Goal: Task Accomplishment & Management: Complete application form

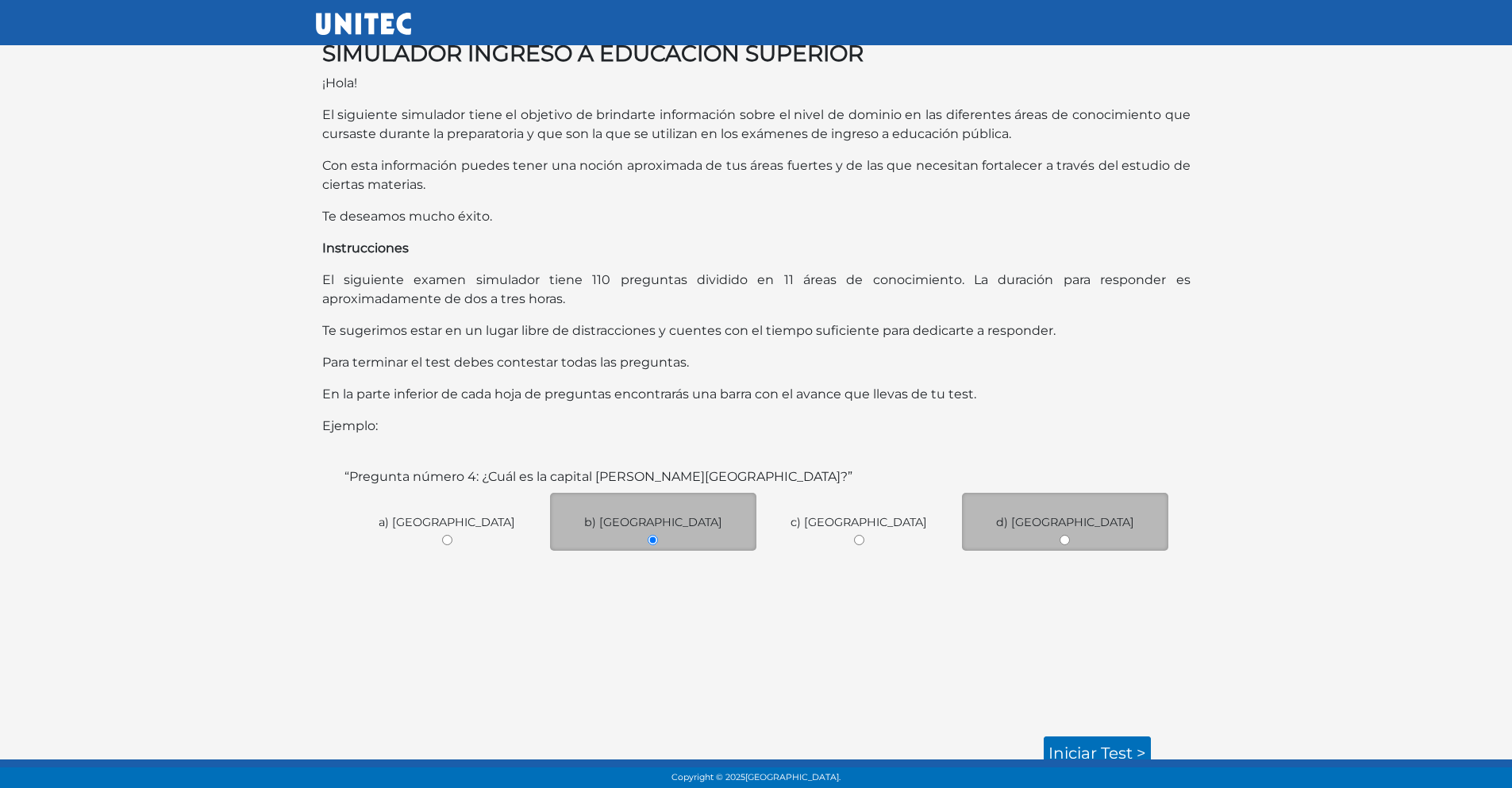
scroll to position [30, 0]
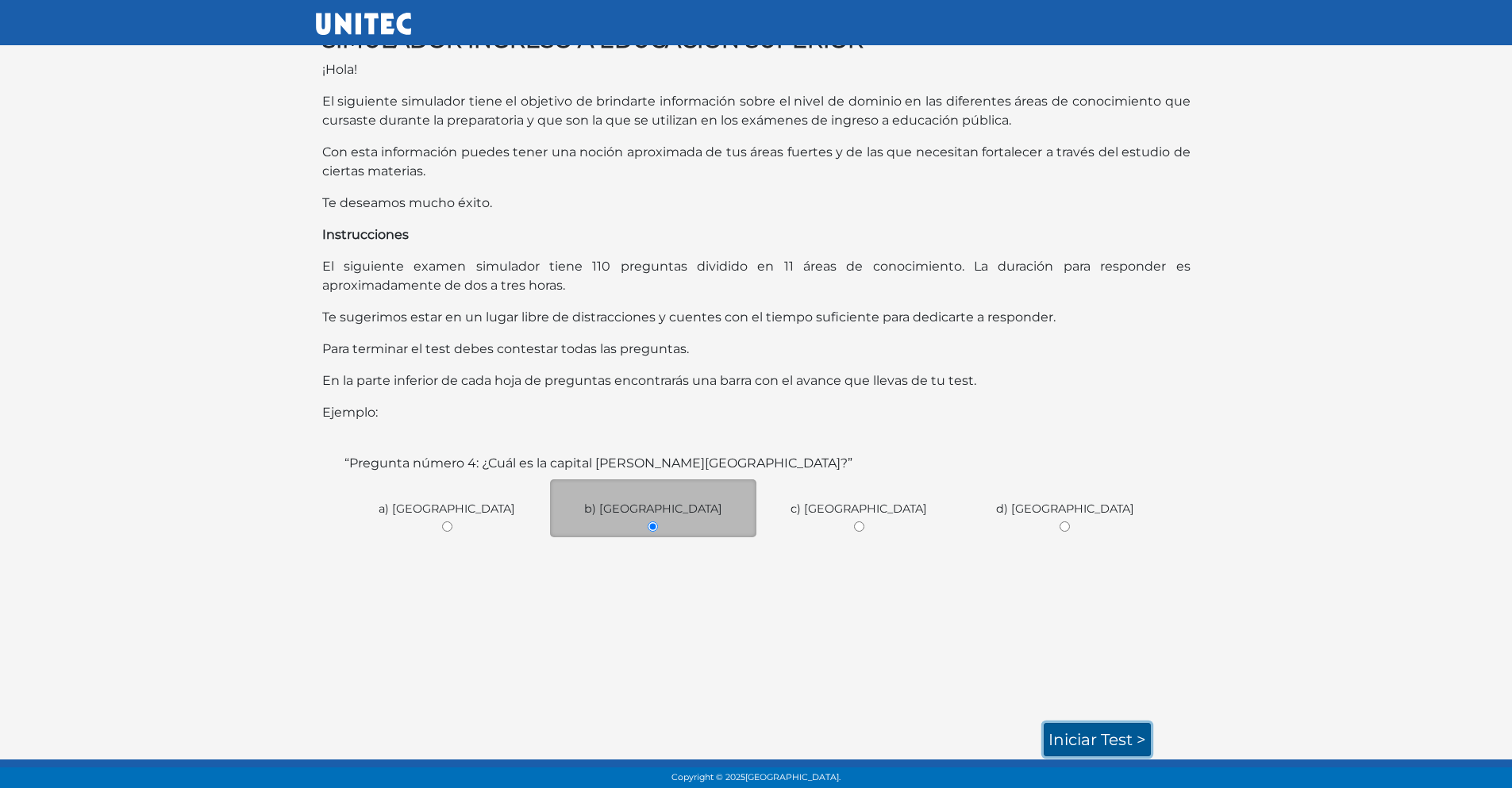
click at [1086, 743] on link "Iniciar test >" at bounding box center [1097, 740] width 107 height 34
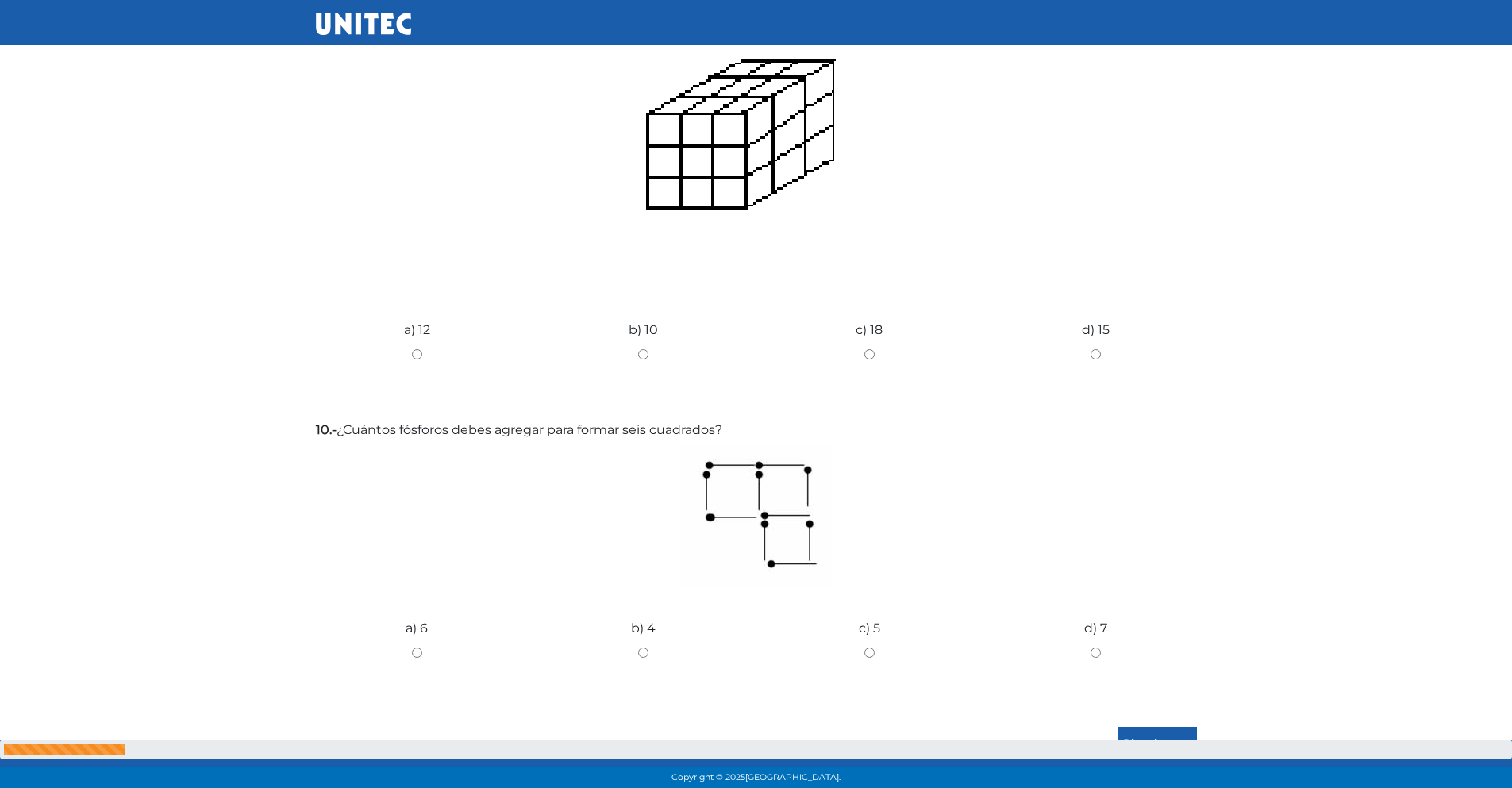
scroll to position [1861, 0]
click at [1159, 727] on input "Siguiente" at bounding box center [1157, 744] width 79 height 37
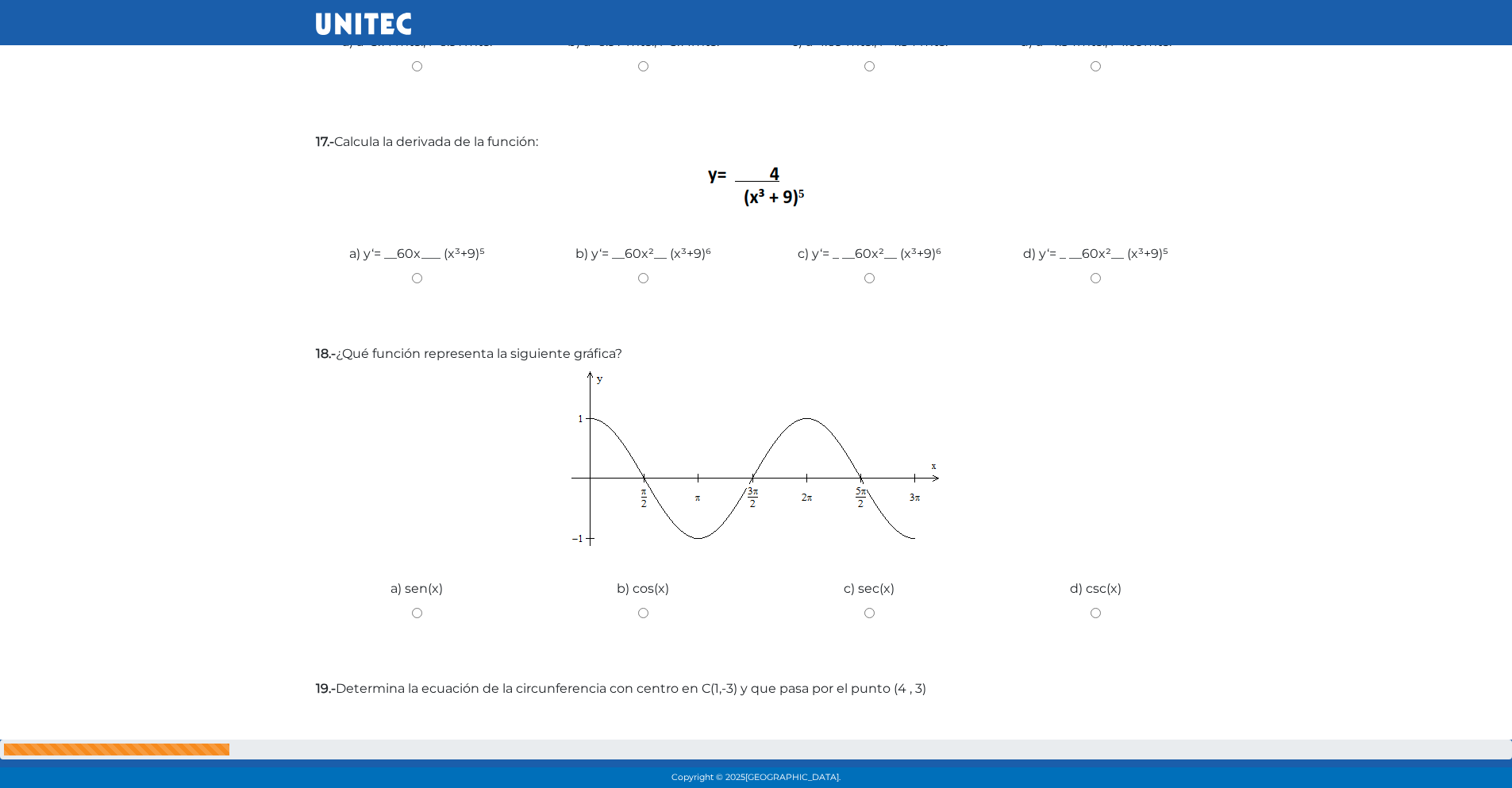
scroll to position [1665, 0]
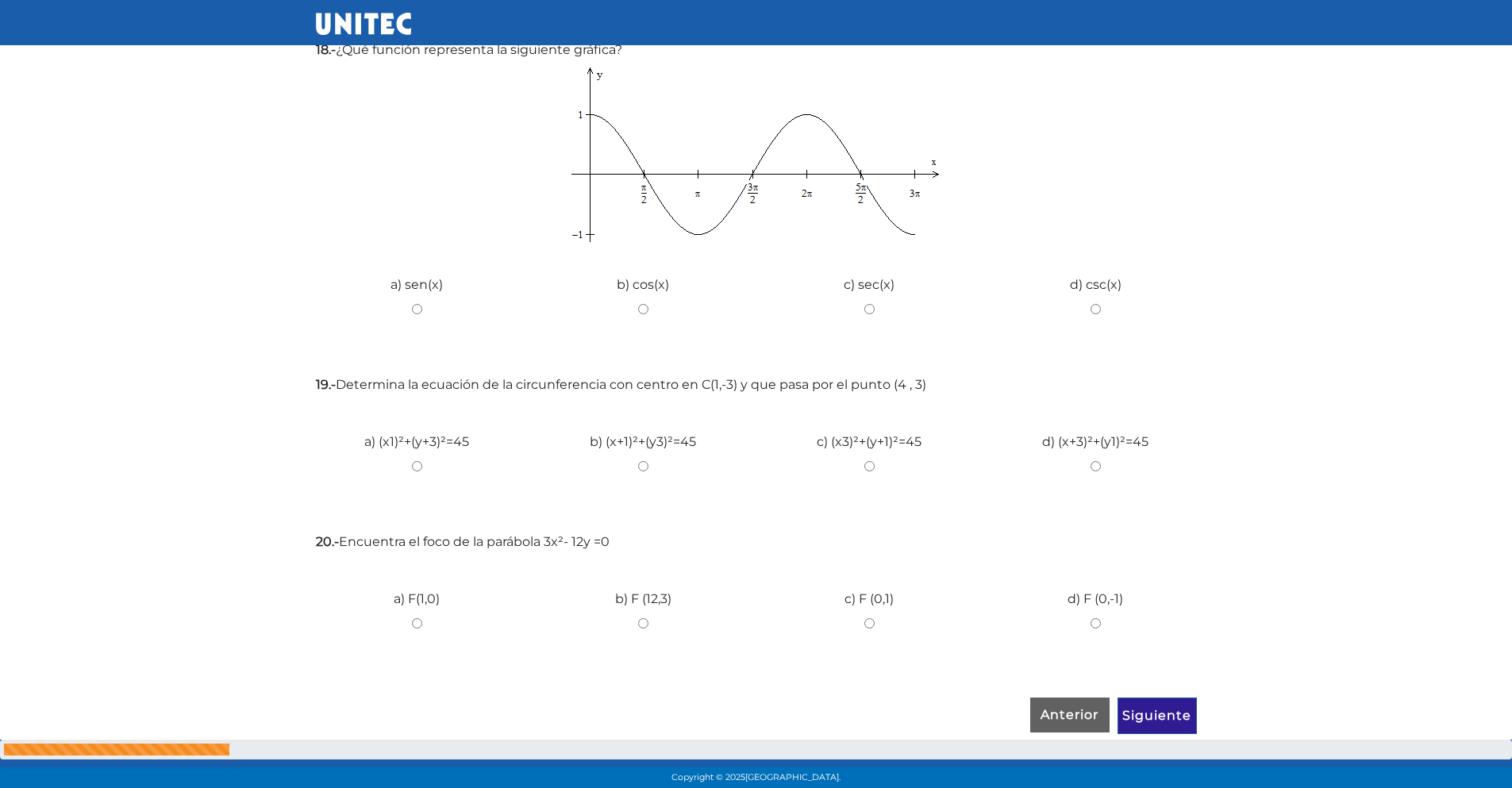
click at [1168, 713] on input "Siguiente" at bounding box center [1157, 716] width 79 height 37
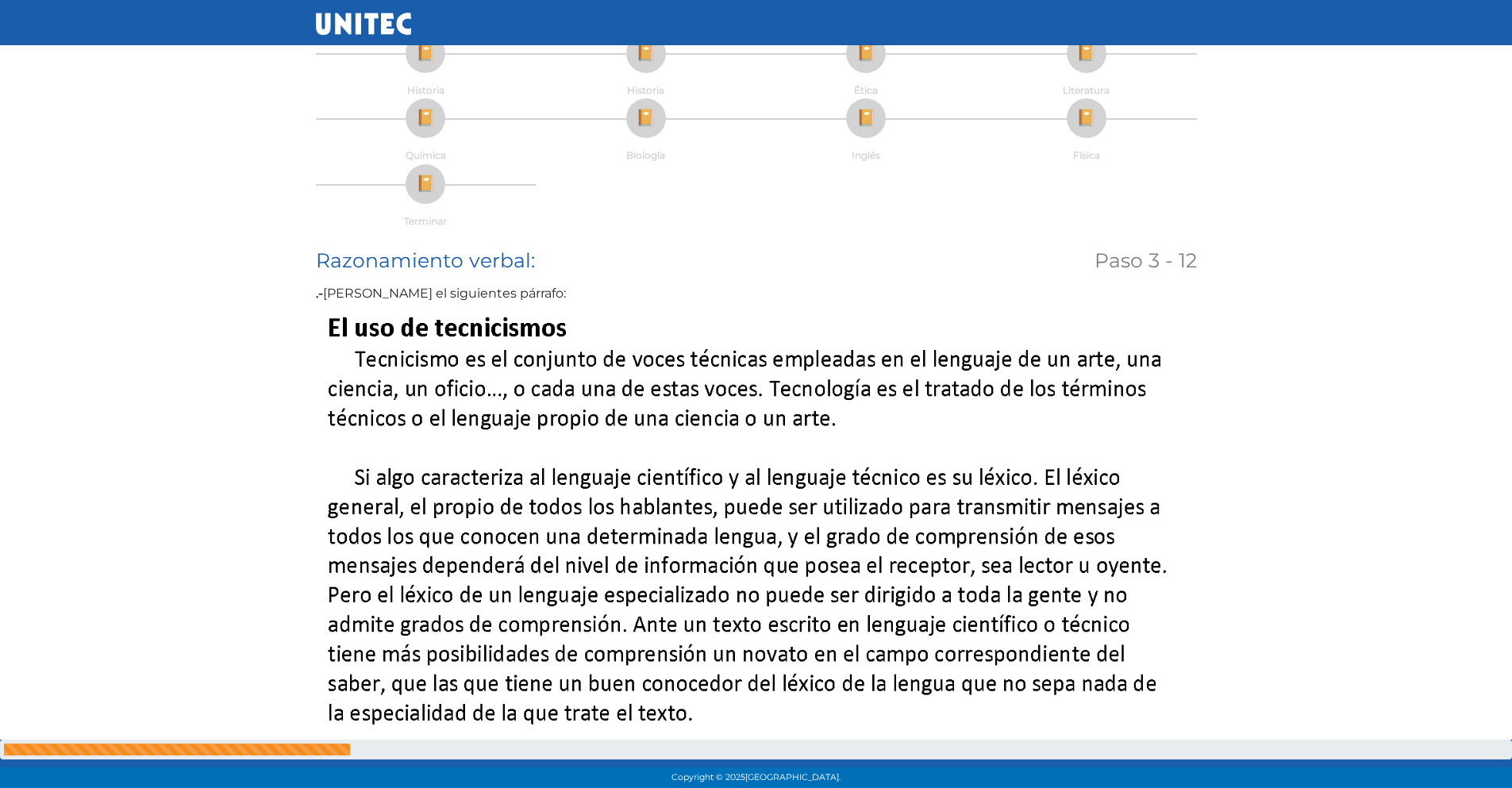
scroll to position [0, 0]
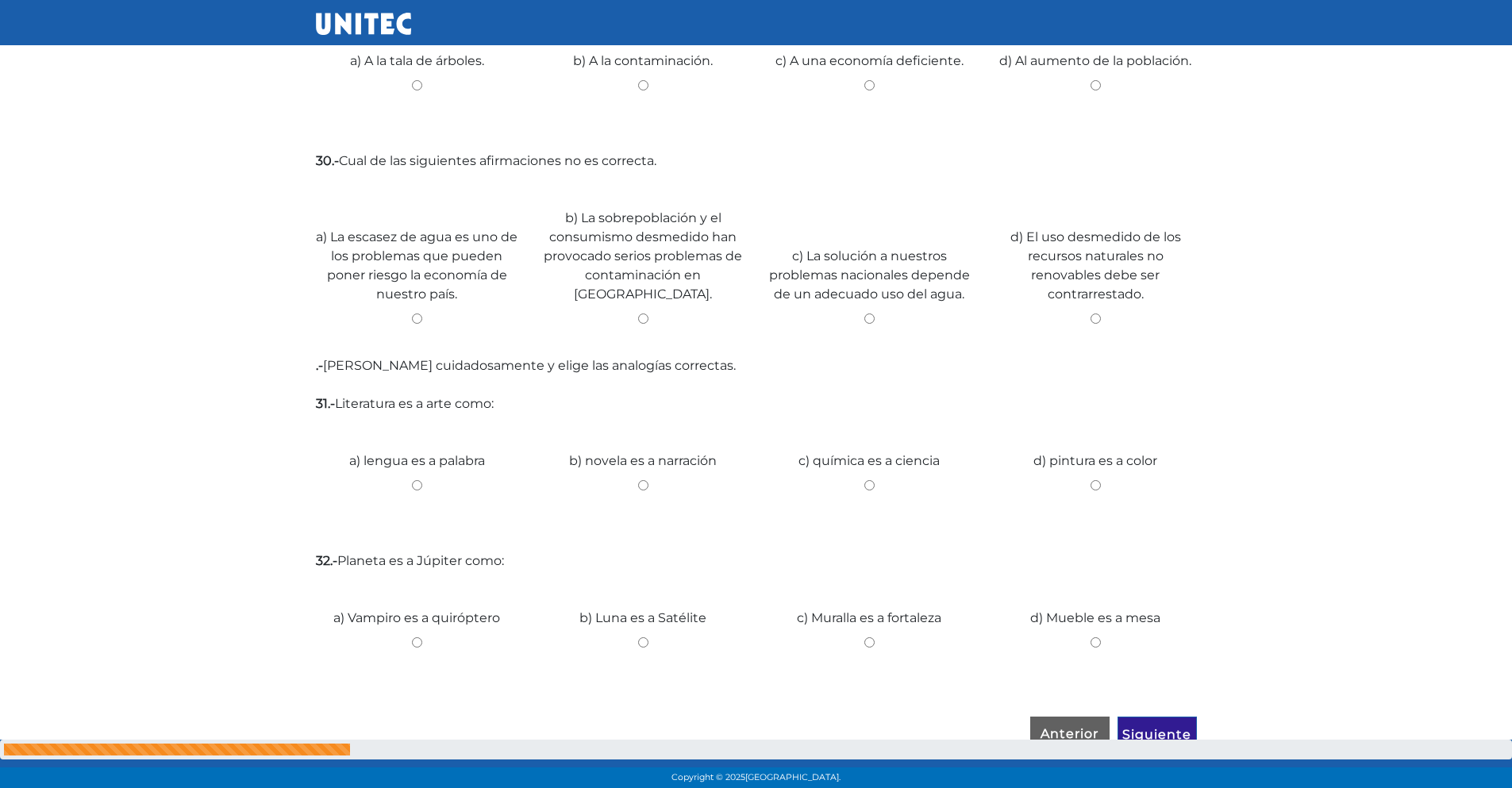
click at [1166, 717] on input "Siguiente" at bounding box center [1157, 734] width 79 height 37
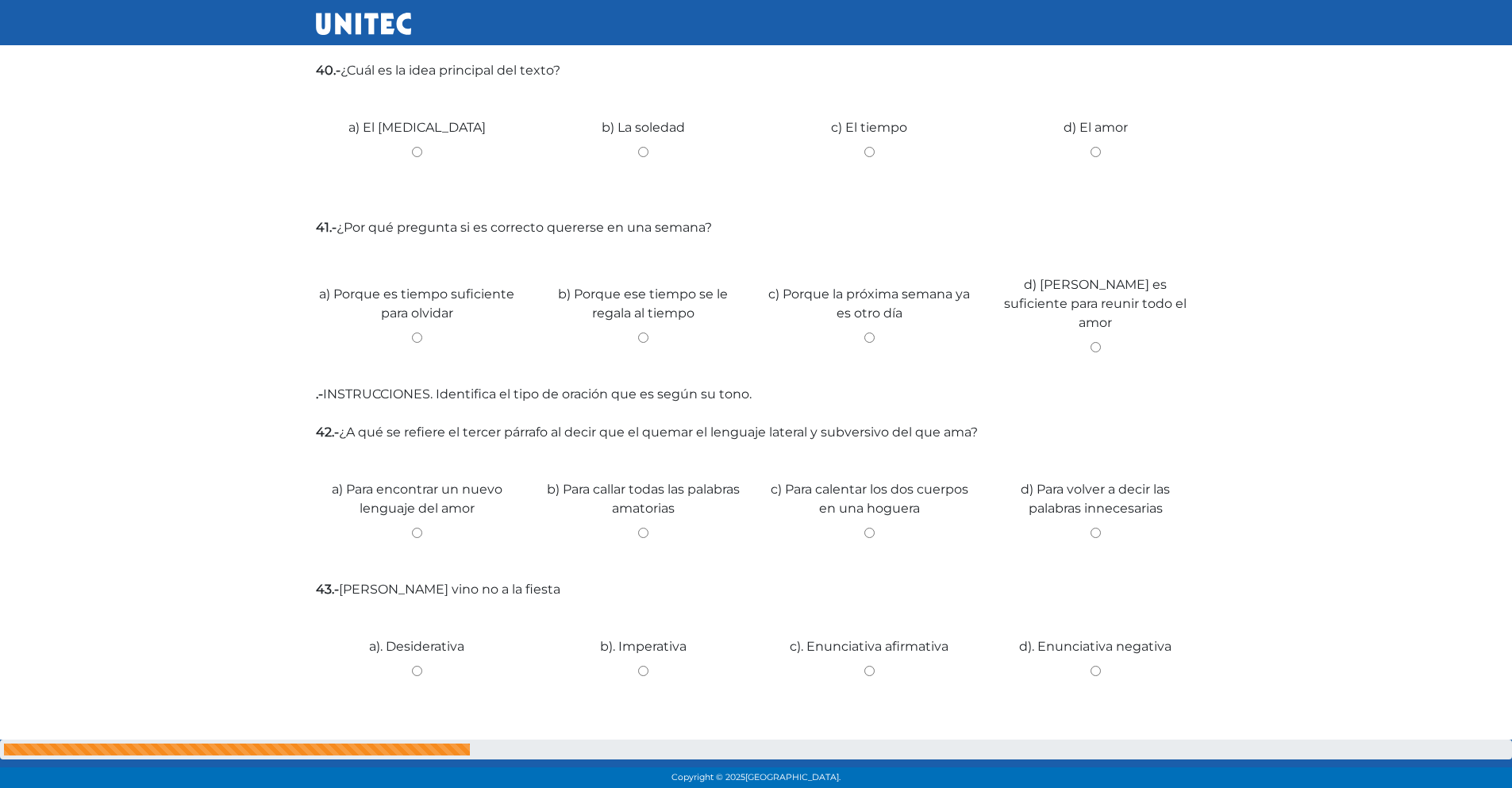
scroll to position [2386, 0]
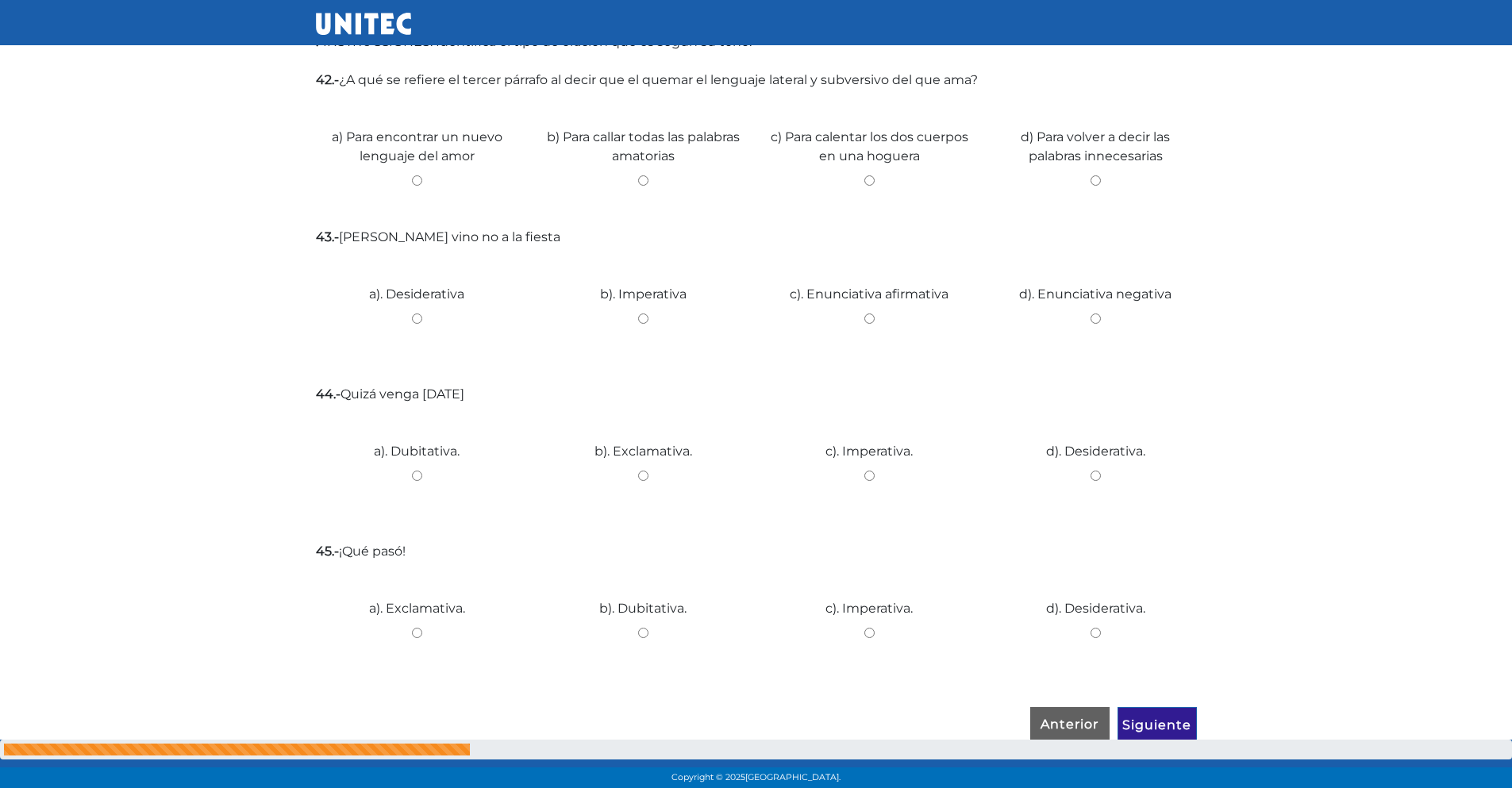
click at [1162, 708] on input "Siguiente" at bounding box center [1157, 726] width 79 height 37
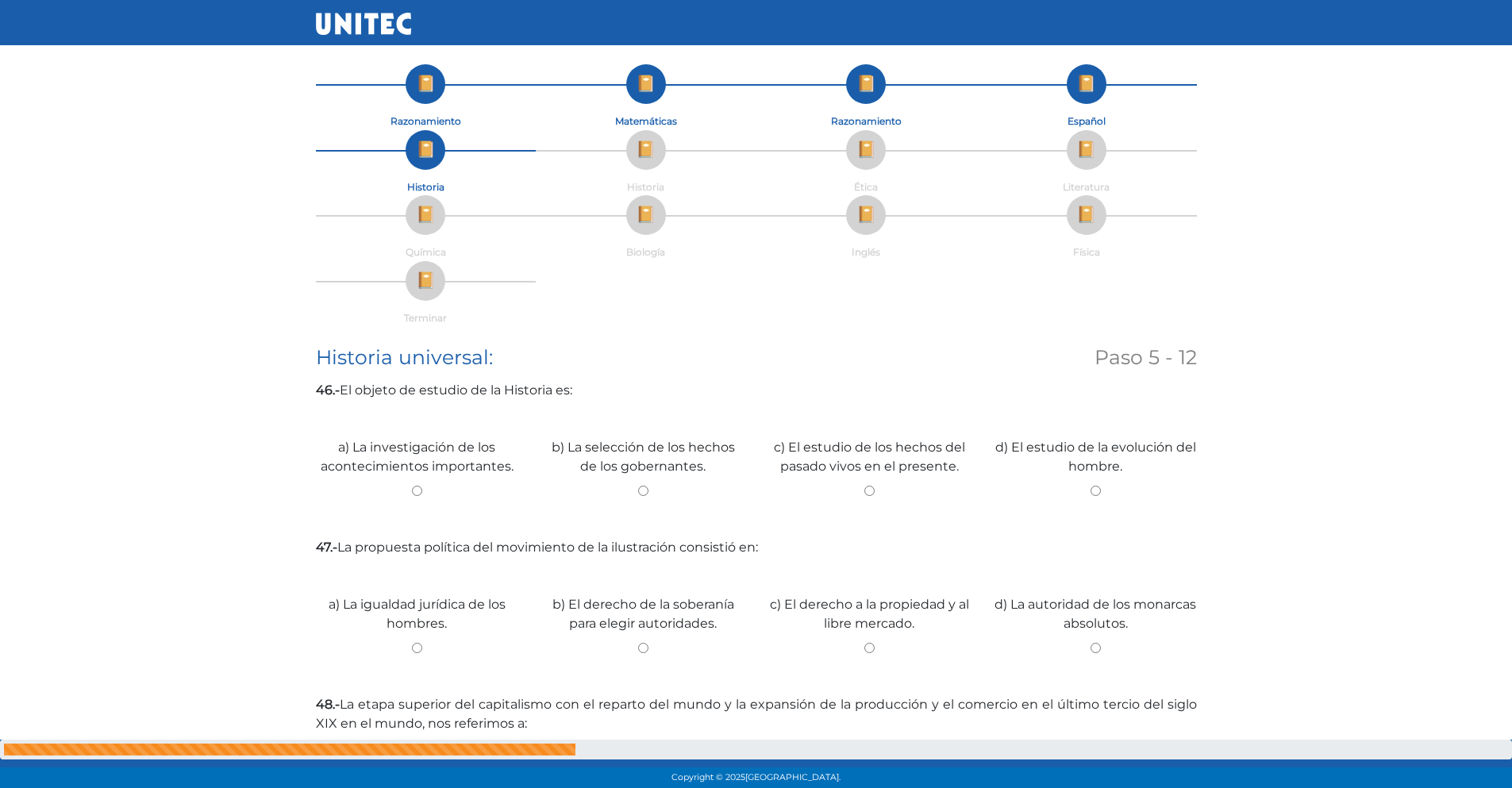
scroll to position [0, 0]
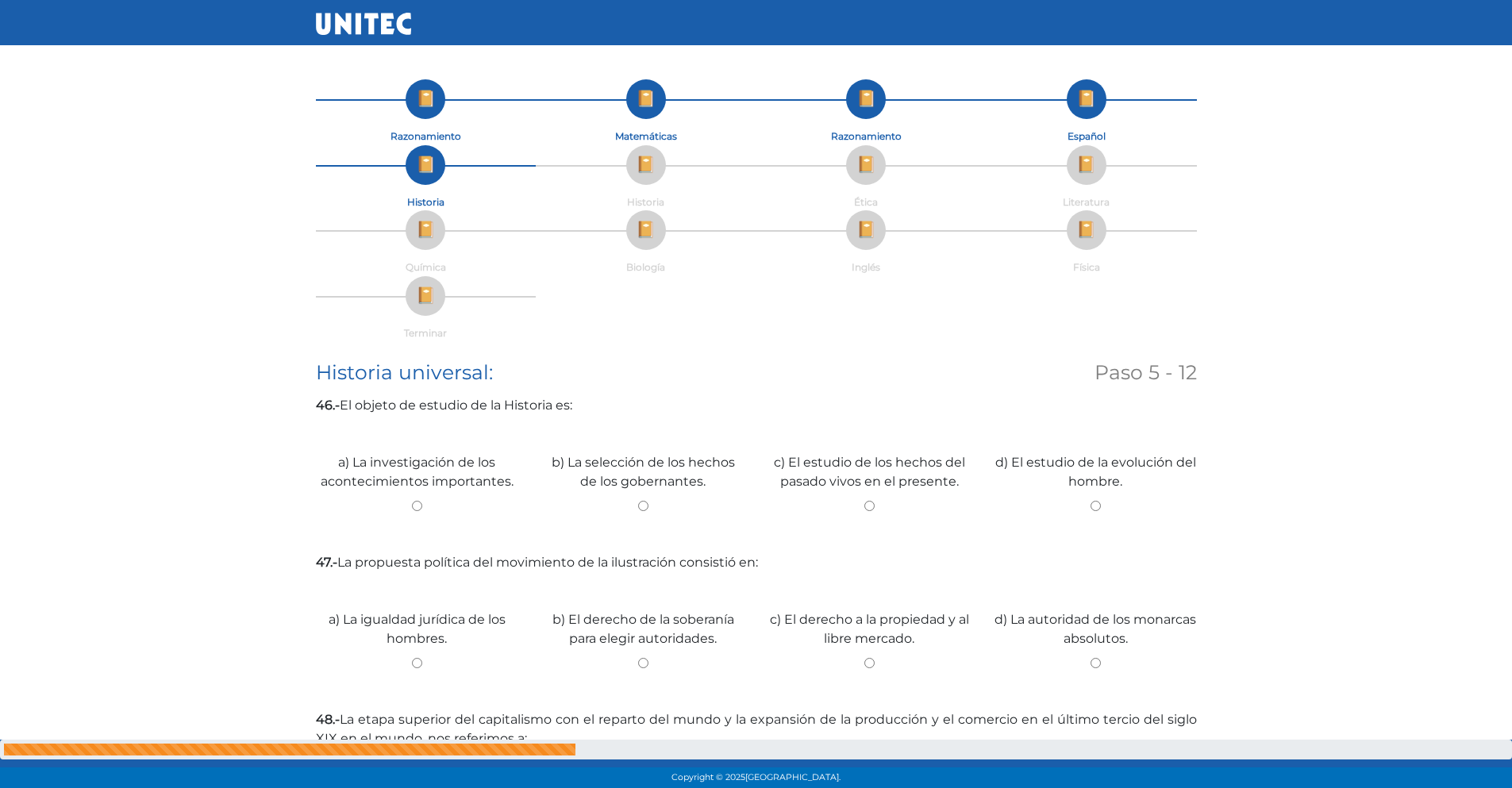
click at [140, 342] on body "Razonamiento Matemáticas Razonamiento Español Historia Historia Ética Literatur…" at bounding box center [756, 683] width 1512 height 1366
